Goal: Transaction & Acquisition: Download file/media

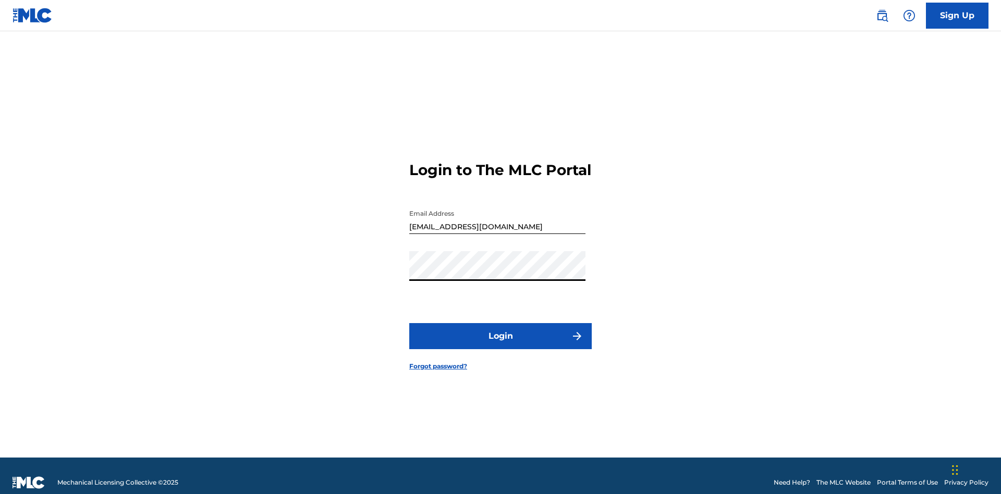
scroll to position [14, 0]
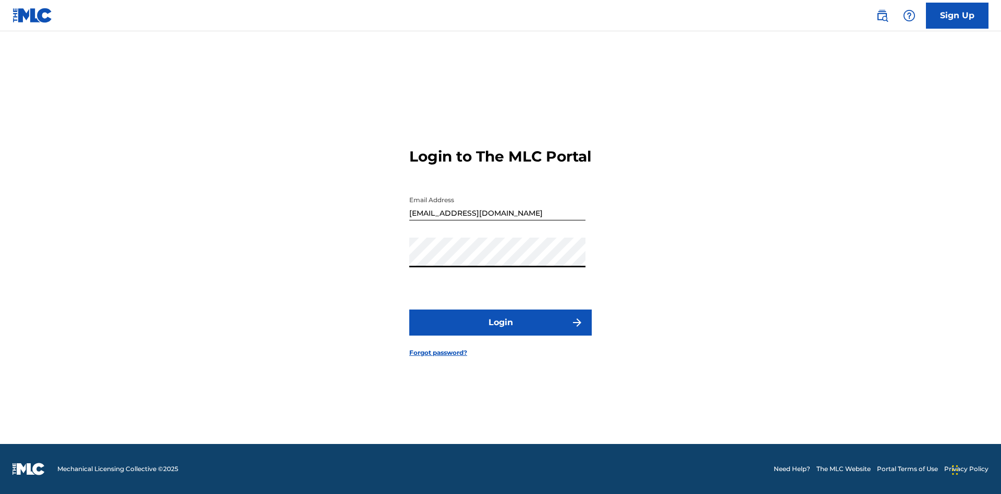
click at [500, 331] on button "Login" at bounding box center [500, 323] width 182 height 26
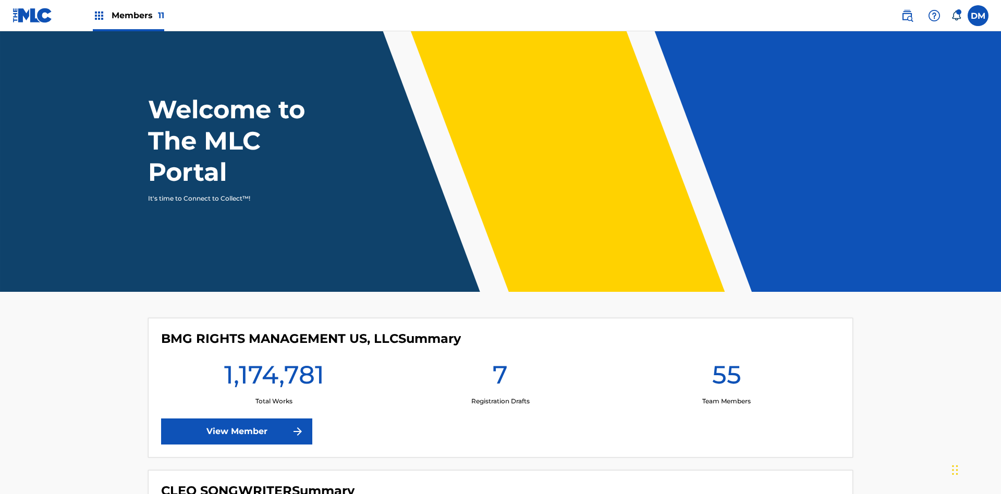
click at [128, 15] on span "Members 11" at bounding box center [138, 15] width 53 height 12
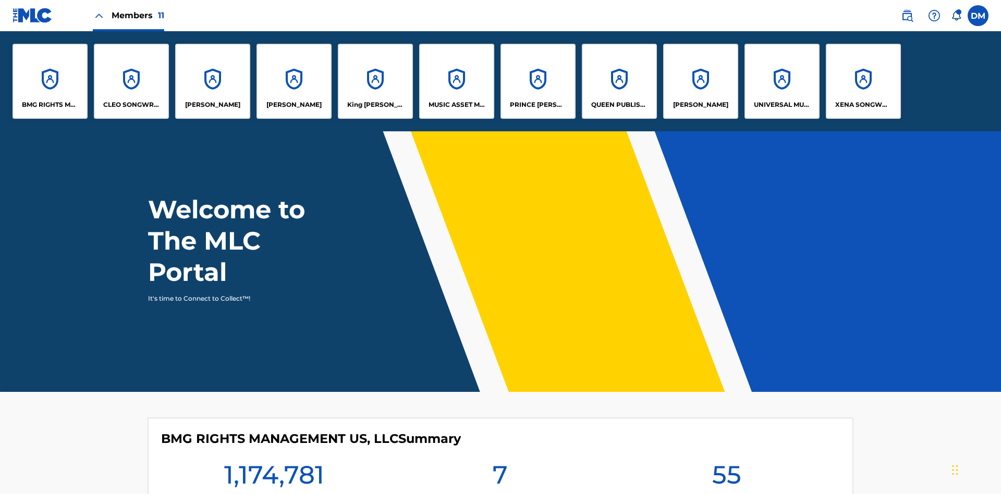
click at [781, 105] on p "UNIVERSAL MUSIC PUB GROUP" at bounding box center [782, 104] width 57 height 9
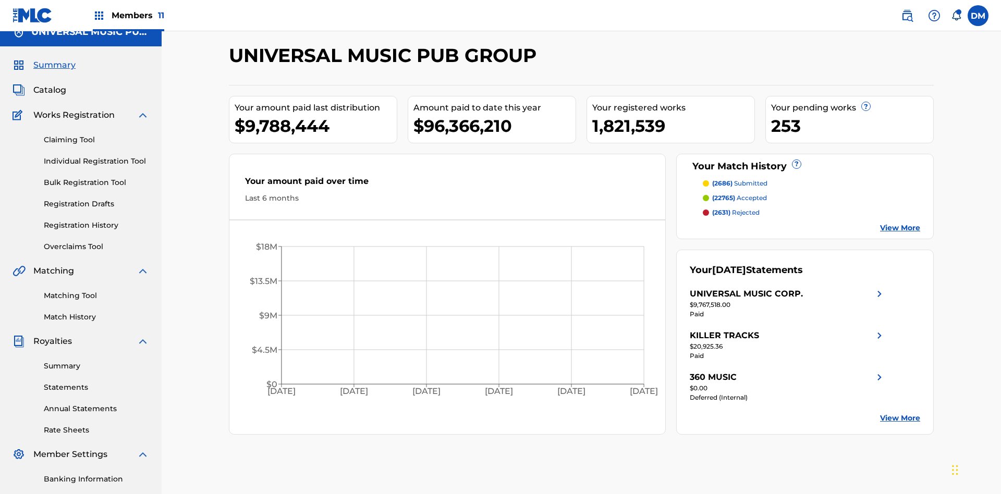
click at [96, 361] on link "Summary" at bounding box center [96, 366] width 105 height 11
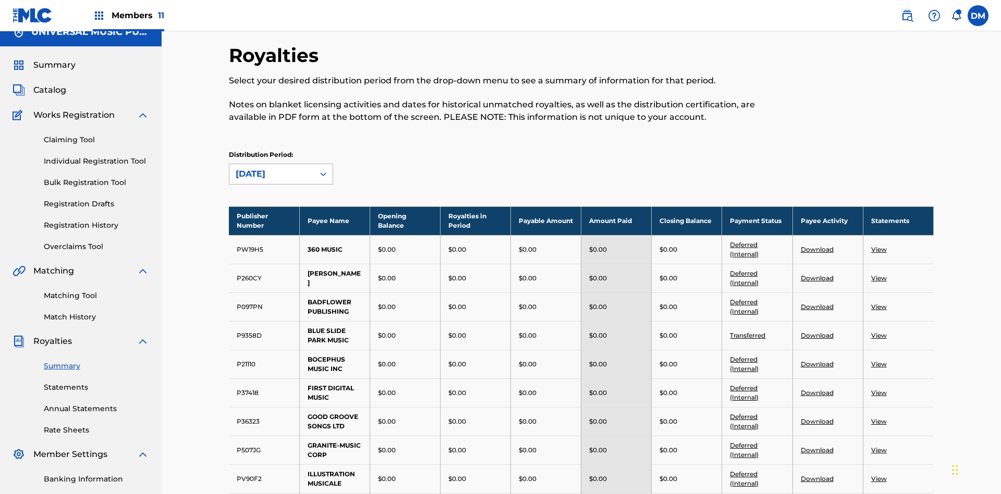
click at [272, 168] on div "[DATE]" at bounding box center [272, 174] width 72 height 13
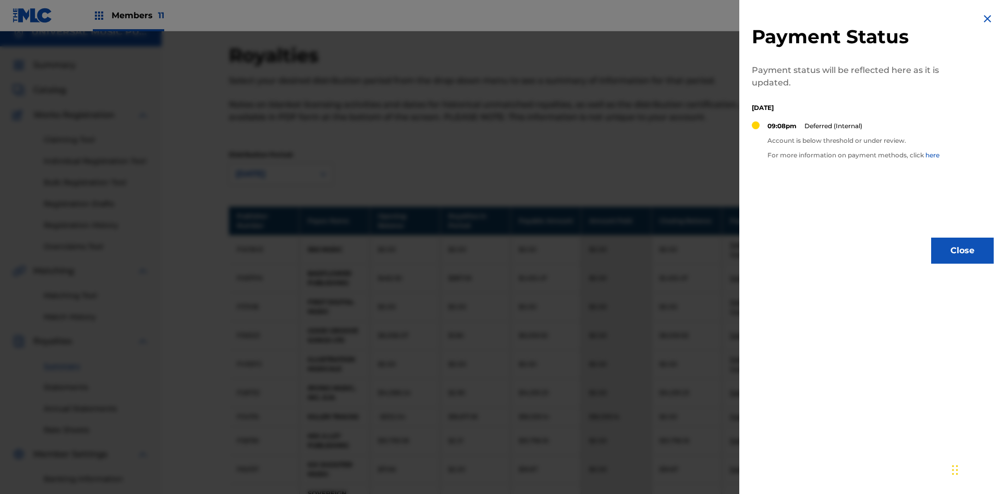
click at [987, 19] on img at bounding box center [987, 19] width 13 height 13
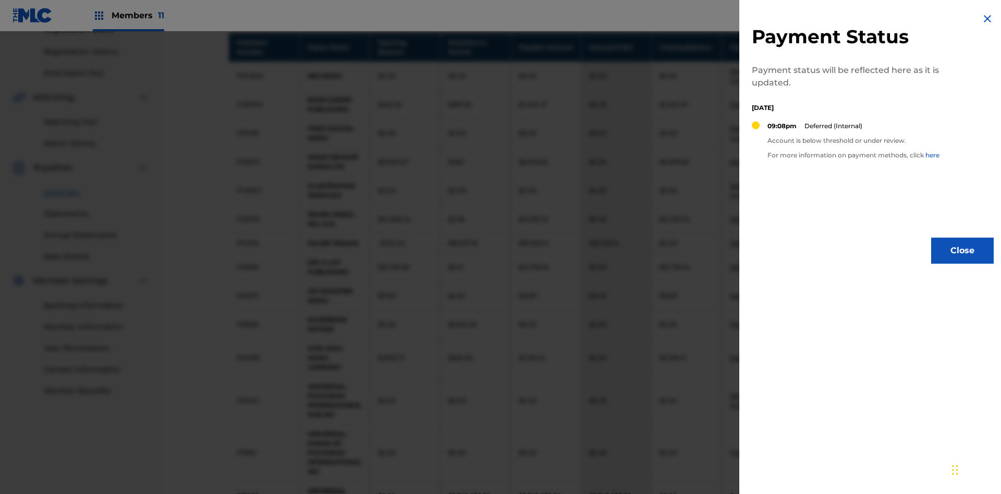
click at [744, 215] on link "Deferred" at bounding box center [744, 219] width 28 height 8
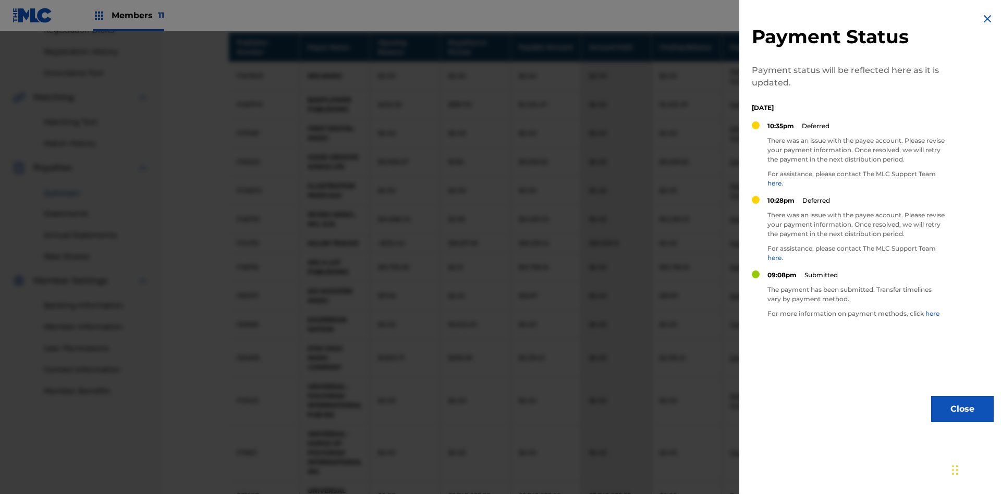
click at [987, 19] on img at bounding box center [987, 19] width 13 height 13
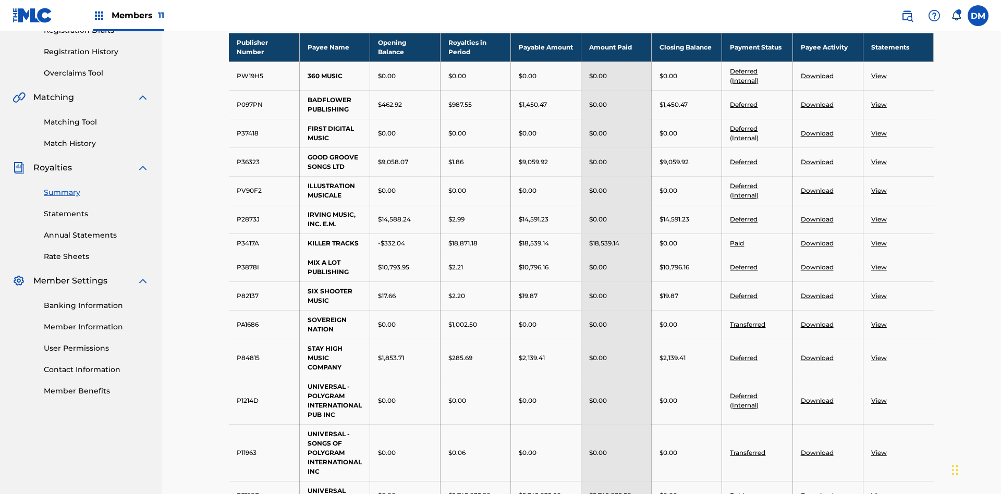
click at [816, 158] on link "Download" at bounding box center [817, 162] width 33 height 8
click at [816, 292] on link "Download" at bounding box center [817, 296] width 33 height 8
click at [878, 129] on link "View" at bounding box center [879, 133] width 16 height 8
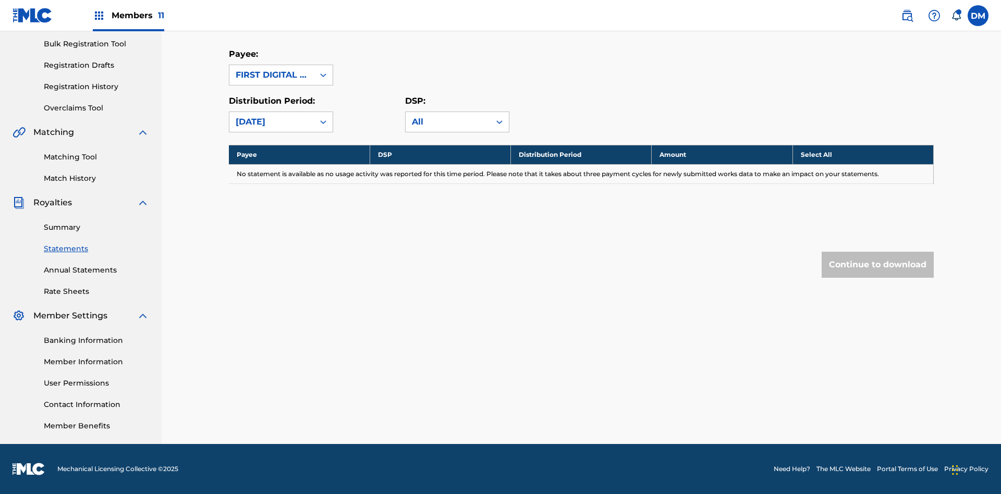
click at [96, 227] on link "Summary" at bounding box center [96, 227] width 105 height 11
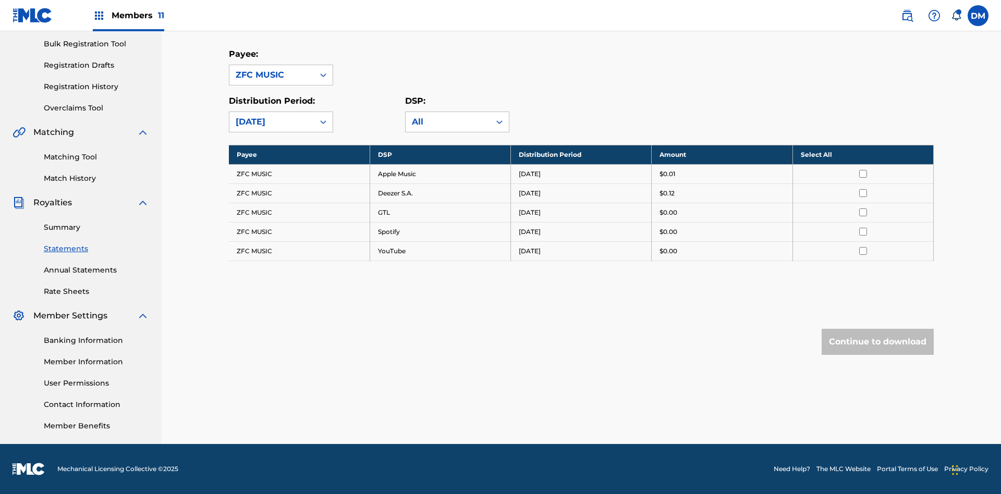
click at [863, 174] on input "checkbox" at bounding box center [863, 174] width 8 height 8
click at [863, 193] on input "checkbox" at bounding box center [863, 193] width 8 height 8
click at [863, 212] on input "checkbox" at bounding box center [863, 212] width 8 height 8
click at [863, 231] on input "checkbox" at bounding box center [863, 232] width 8 height 8
click at [863, 251] on input "checkbox" at bounding box center [863, 251] width 8 height 8
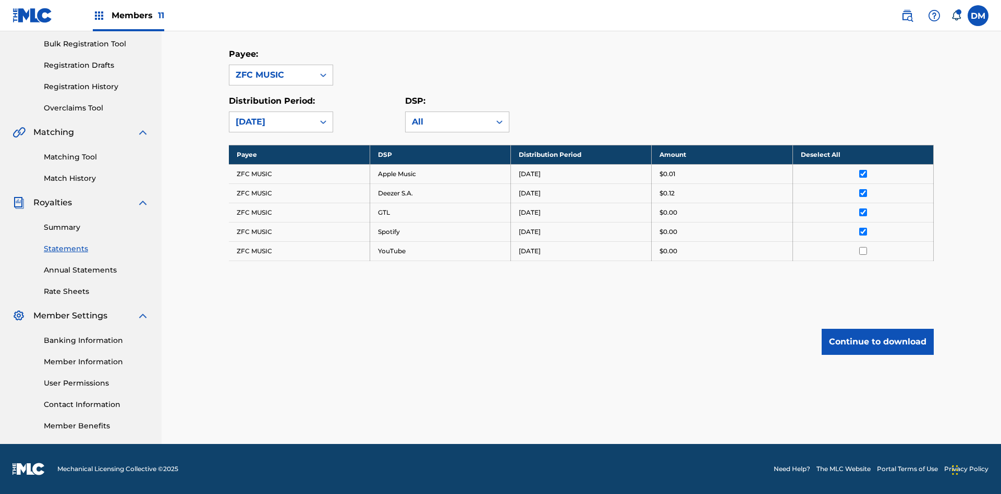
click at [877, 341] on button "Continue to download" at bounding box center [877, 342] width 112 height 26
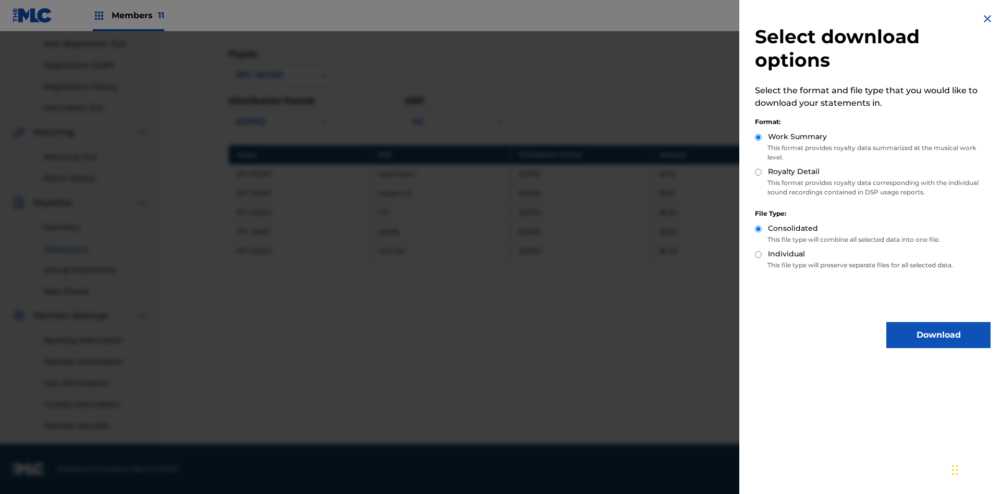
click at [938, 335] on button "Download" at bounding box center [938, 335] width 104 height 26
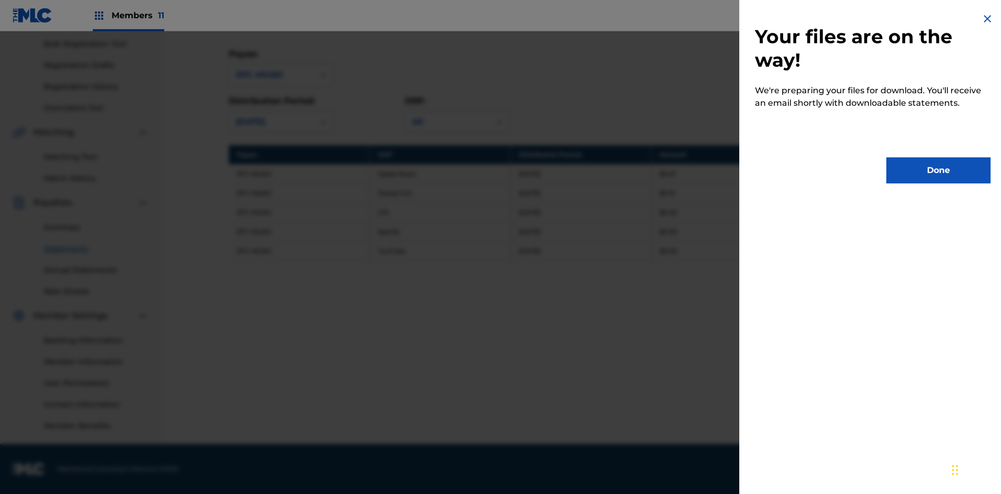
click at [938, 170] on button "Done" at bounding box center [938, 170] width 104 height 26
click at [96, 227] on link "Summary" at bounding box center [96, 227] width 105 height 11
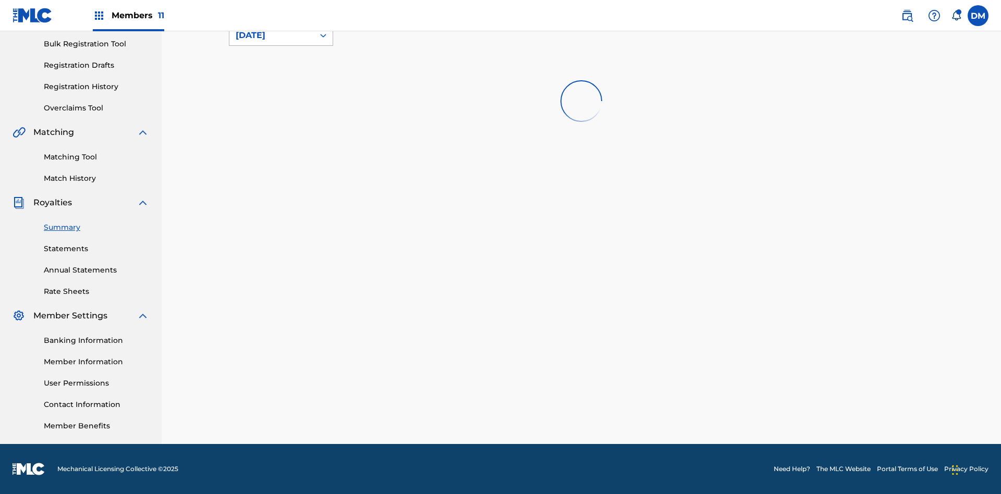
click at [272, 42] on div "[DATE]" at bounding box center [272, 35] width 72 height 13
